Goal: Task Accomplishment & Management: Manage account settings

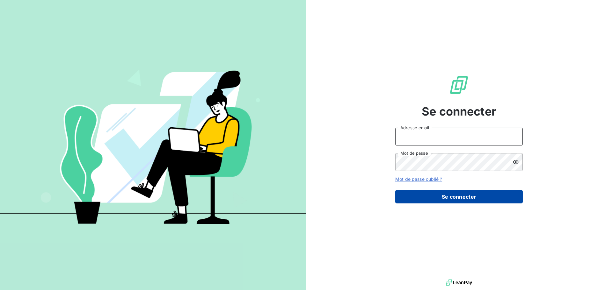
type input "[EMAIL_ADDRESS][DOMAIN_NAME]"
click at [479, 200] on button "Se connecter" at bounding box center [459, 196] width 128 height 13
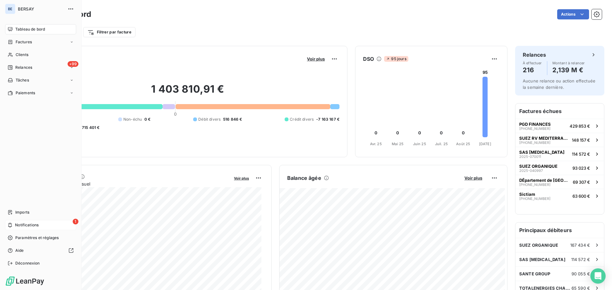
click at [25, 223] on span "Notifications" at bounding box center [27, 225] width 24 height 6
click at [21, 212] on span "Imports" at bounding box center [22, 213] width 14 height 6
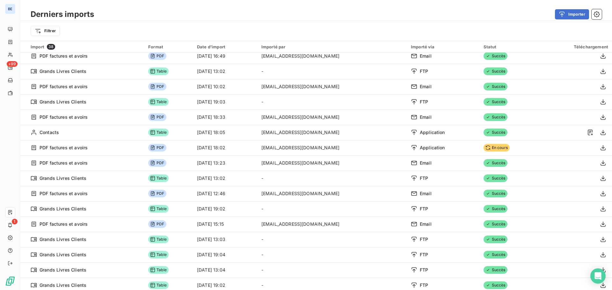
scroll to position [142, 0]
drag, startPoint x: 565, startPoint y: 22, endPoint x: 533, endPoint y: 31, distance: 33.0
click at [533, 31] on div "Filtrer" at bounding box center [316, 31] width 571 height 12
